Goal: Information Seeking & Learning: Learn about a topic

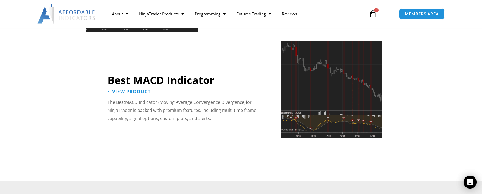
scroll to position [1212, 0]
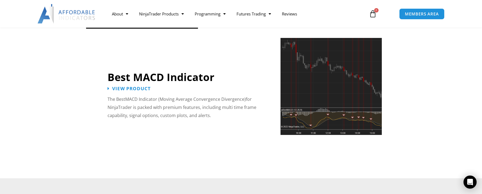
click at [317, 81] on img at bounding box center [330, 86] width 101 height 97
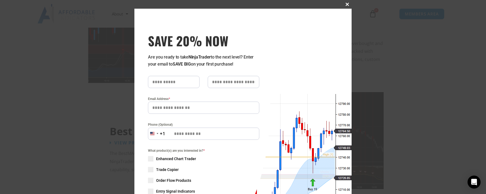
click at [345, 4] on span "SAVE 20% NOW popup" at bounding box center [347, 4] width 9 height 3
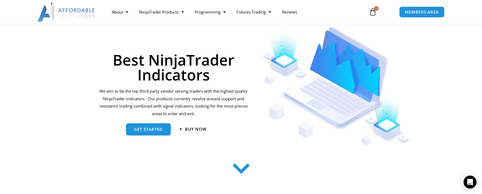
scroll to position [54, 0]
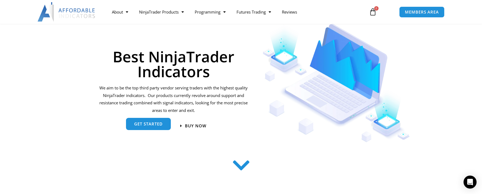
click at [148, 123] on span "get started" at bounding box center [148, 124] width 28 height 4
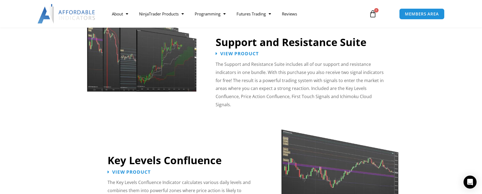
scroll to position [509, 0]
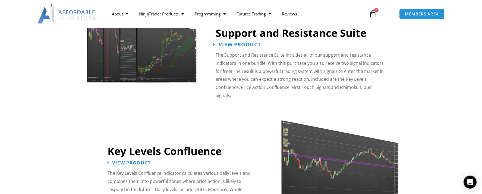
click at [236, 43] on span "View Product" at bounding box center [239, 44] width 42 height 5
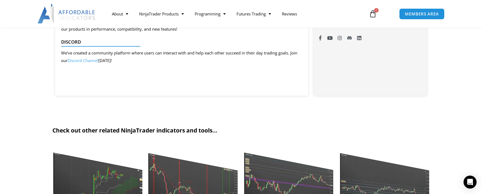
scroll to position [344, 0]
